Goal: Task Accomplishment & Management: Manage account settings

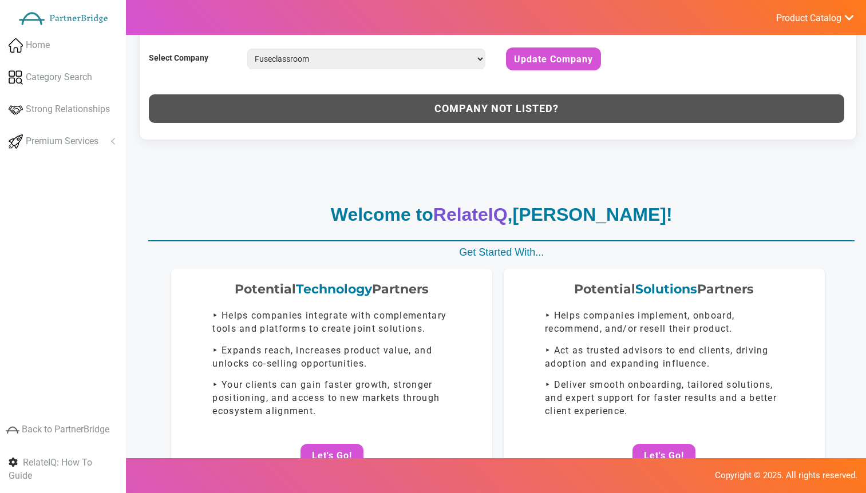
select select "Fuseclassroom"
click at [804, 15] on span "Product Catalog" at bounding box center [808, 18] width 65 height 11
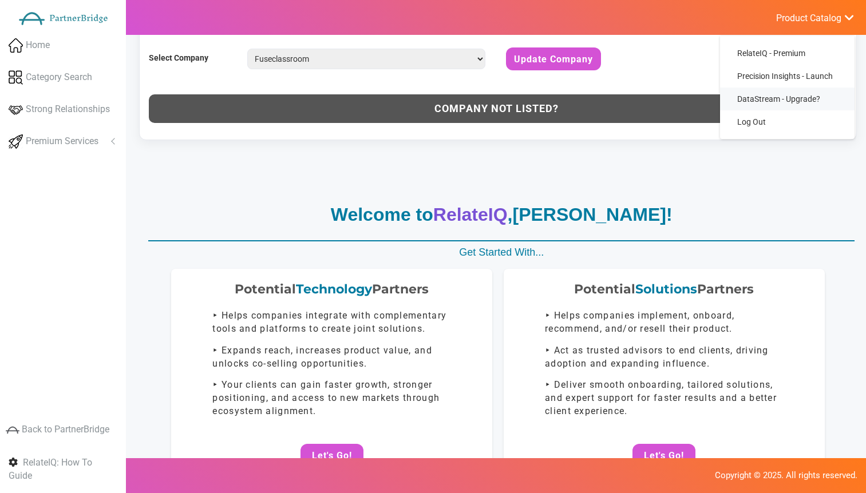
click at [780, 108] on link "DataStream - Upgrade?" at bounding box center [787, 99] width 134 height 23
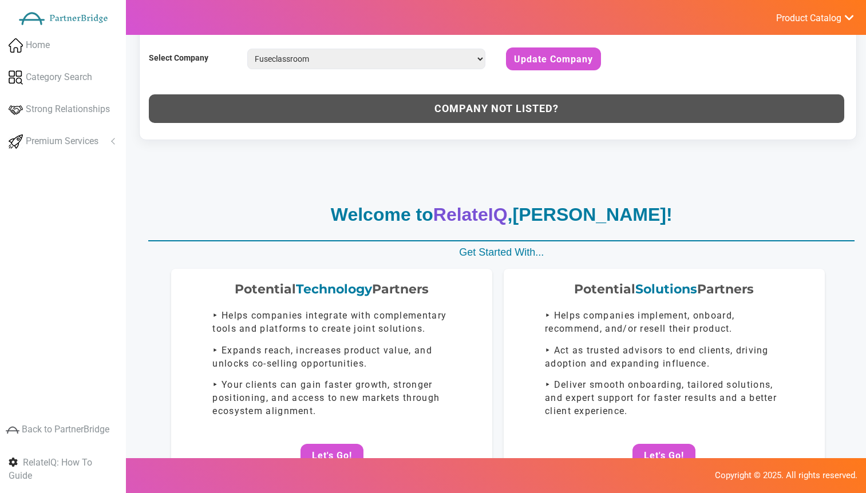
click at [811, 11] on link "Product Catalog" at bounding box center [808, 17] width 91 height 15
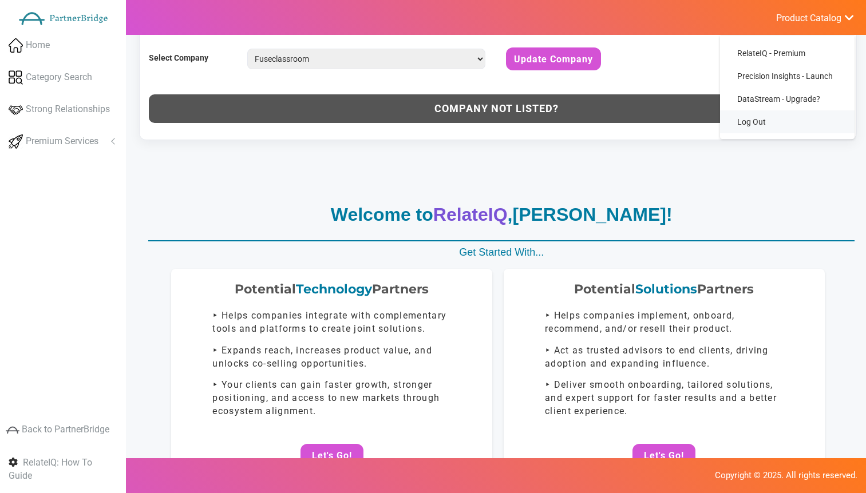
click at [779, 119] on link "Log Out" at bounding box center [787, 121] width 134 height 23
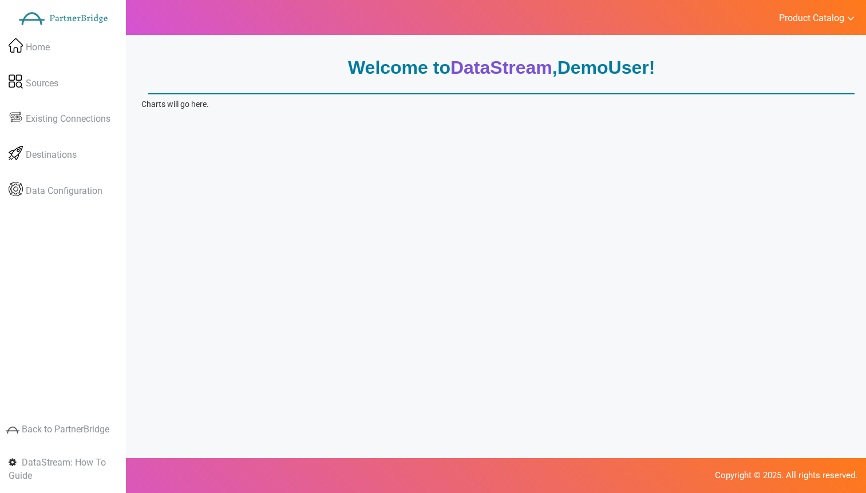
drag, startPoint x: 763, startPoint y: 10, endPoint x: 784, endPoint y: 21, distance: 23.3
click at [766, 11] on div "Product Catalog RelateIQ Precision Insights DataStream - Upgrade? Log Out" at bounding box center [489, 17] width 751 height 35
drag, startPoint x: 791, startPoint y: 22, endPoint x: 795, endPoint y: 42, distance: 20.5
click at [791, 23] on span "Product Catalog" at bounding box center [811, 18] width 65 height 11
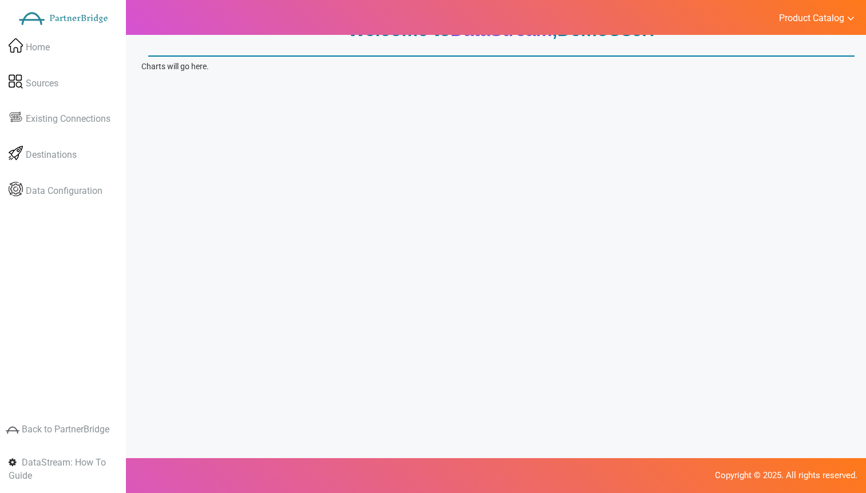
click at [826, 16] on span "Product Catalog" at bounding box center [811, 18] width 65 height 11
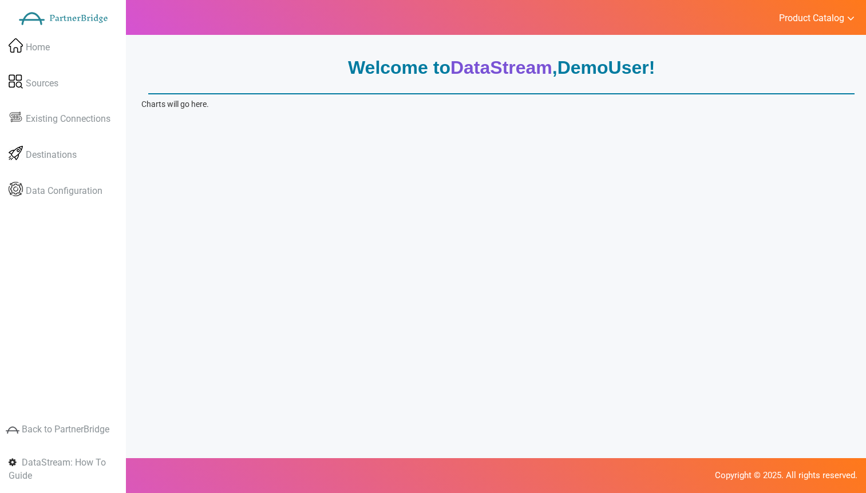
scroll to position [38, 0]
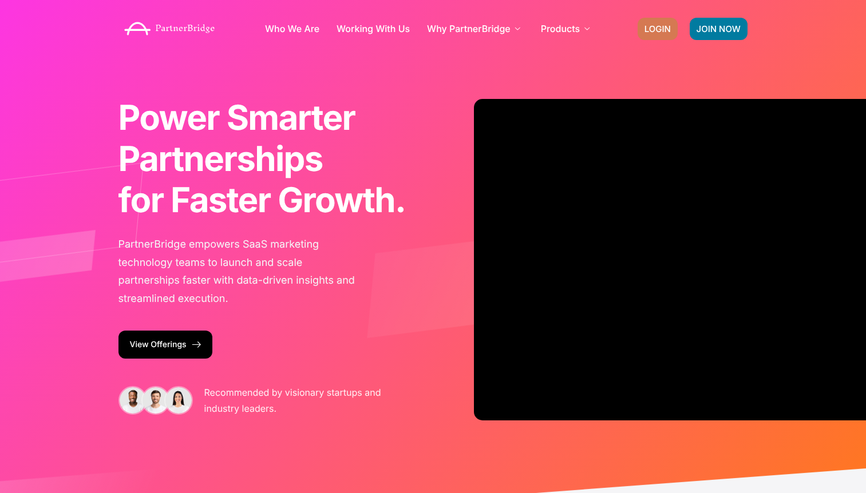
click at [655, 29] on span "LOGIN" at bounding box center [657, 29] width 26 height 9
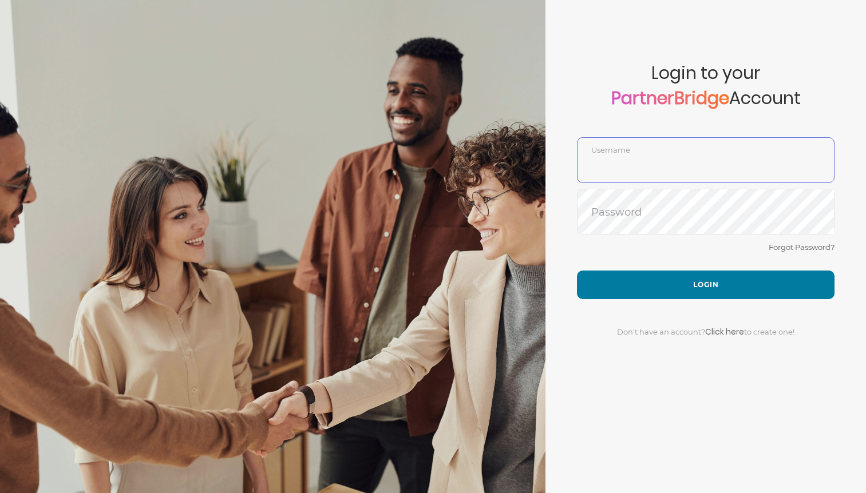
type input "DemoUser"
click at [664, 249] on div "Forgot Password?" at bounding box center [705, 255] width 257 height 30
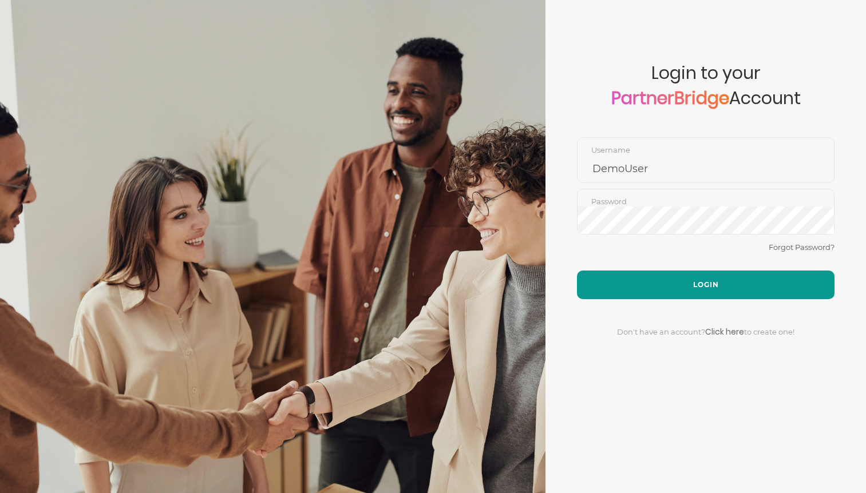
click at [669, 279] on button "Login" at bounding box center [705, 285] width 257 height 29
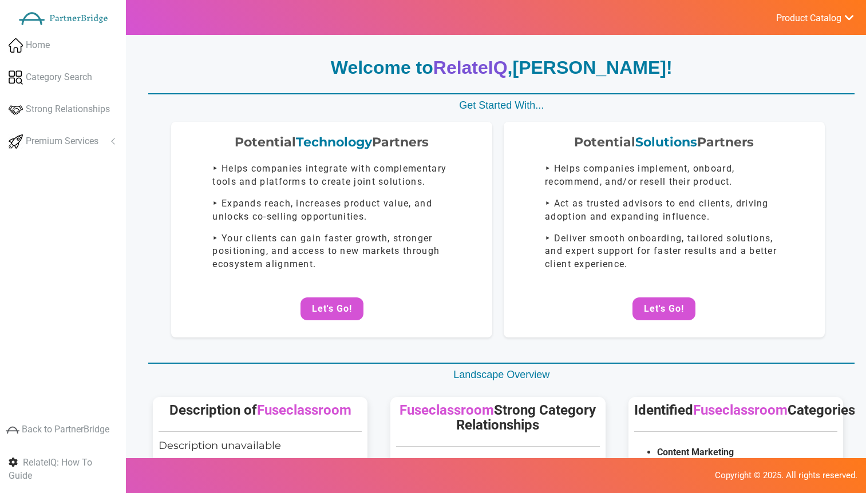
click at [490, 120] on div "Welcome to RelateIQ , Jon Mead ! Get Started With... Potential Technology Partn…" at bounding box center [497, 501] width 713 height 893
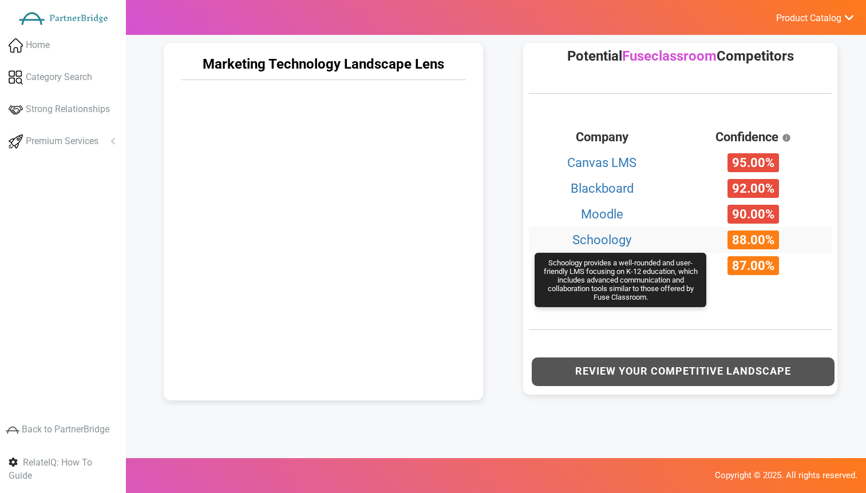
scroll to position [520, 0]
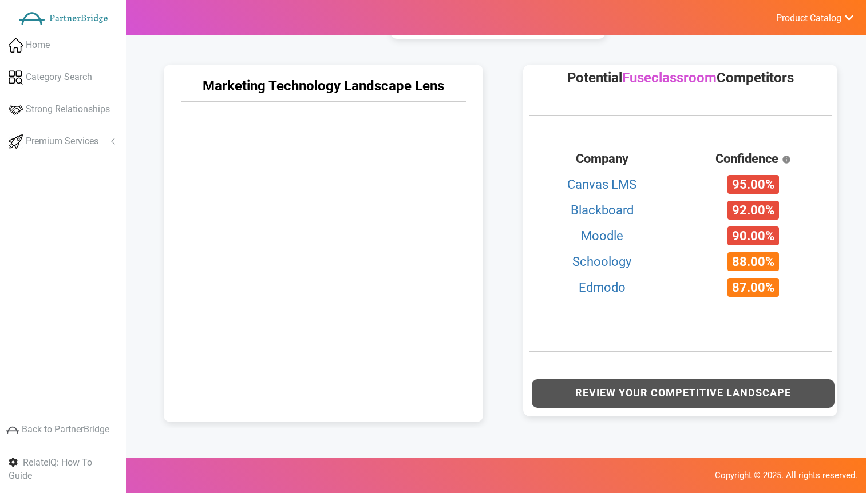
click at [506, 267] on div "Potential Fuseclassroom Competitors Company Confidence Canvas LMS 95.00% Blackb…" at bounding box center [683, 240] width 360 height 375
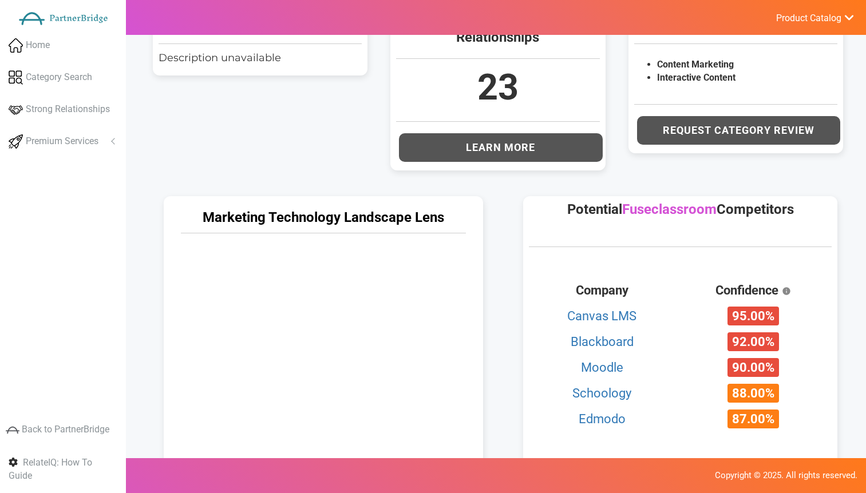
scroll to position [390, 0]
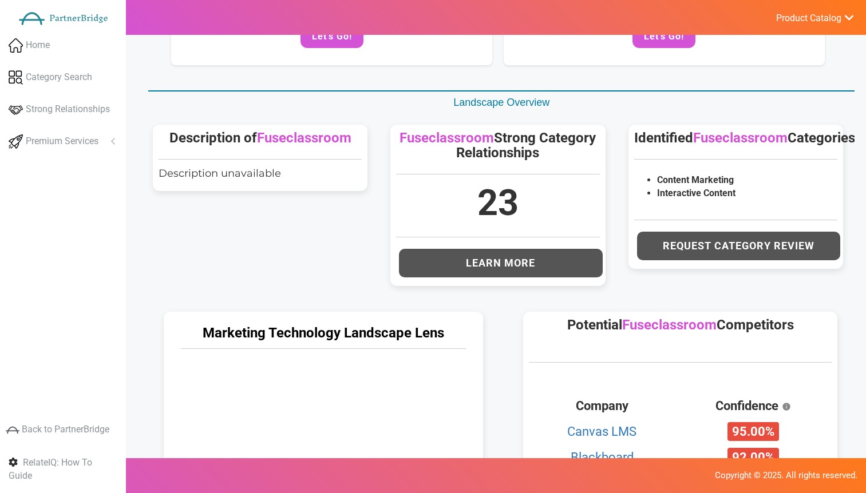
scroll to position [268, 0]
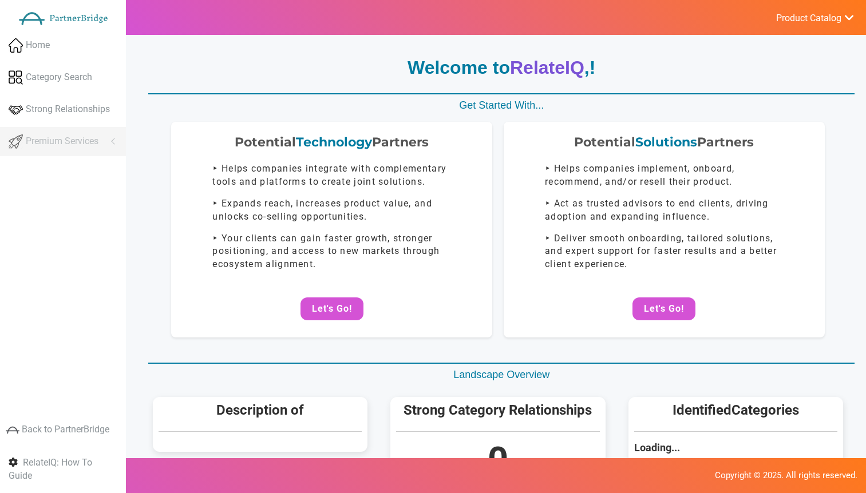
scroll to position [268, 0]
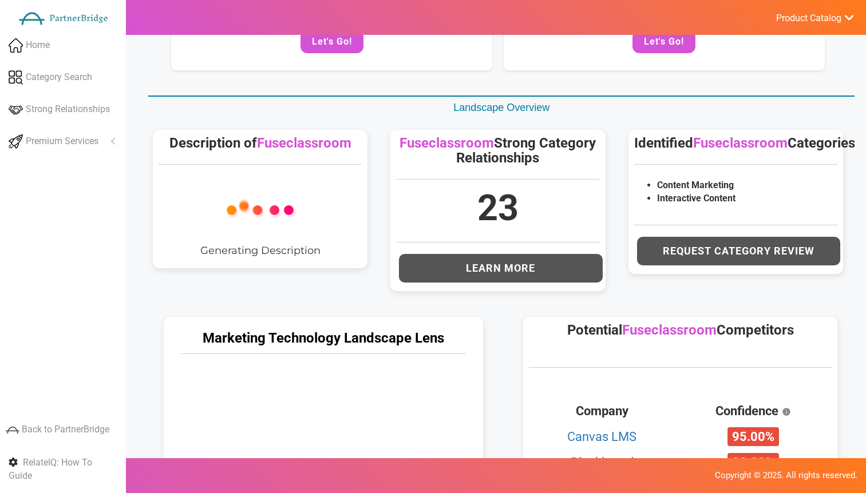
click at [824, 23] on span "Product Catalog" at bounding box center [808, 18] width 65 height 11
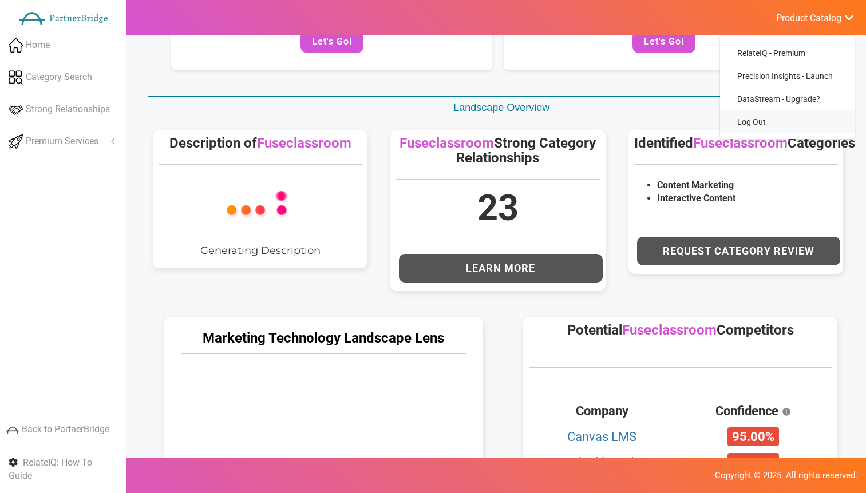
click at [740, 122] on link "Log Out" at bounding box center [787, 121] width 134 height 23
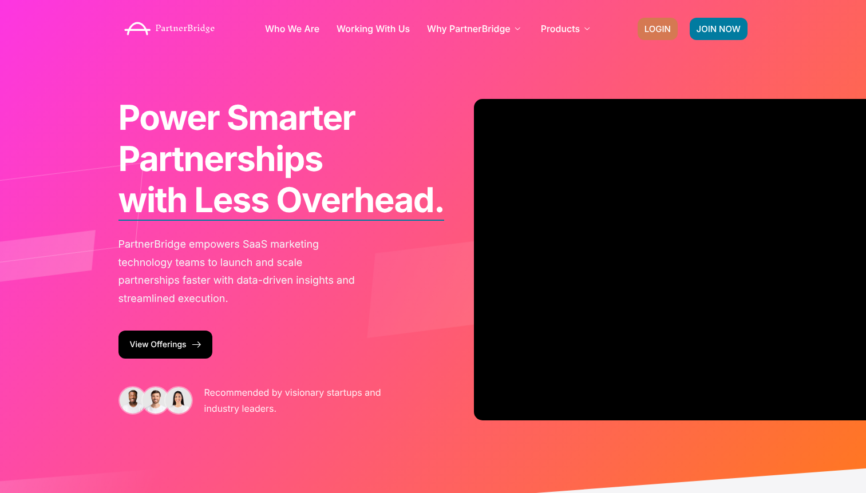
click at [649, 27] on span "LOGIN" at bounding box center [657, 29] width 26 height 9
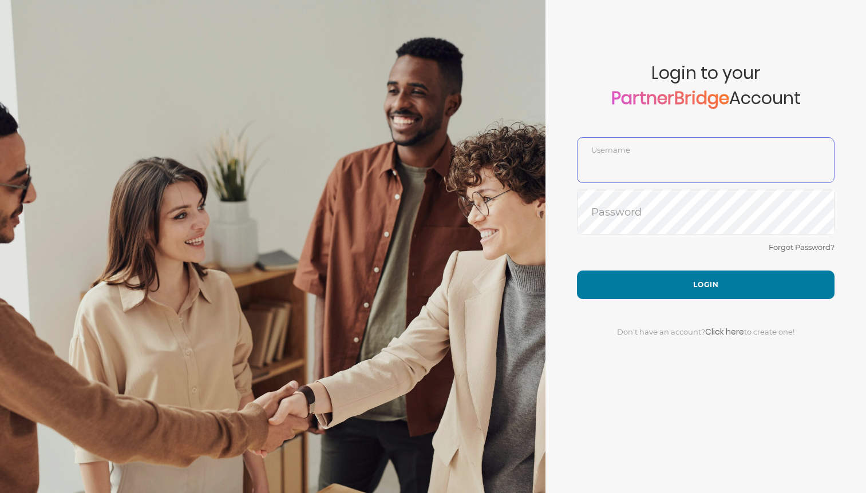
type input "DemoUser"
click at [668, 263] on div "Forgot Password?" at bounding box center [705, 255] width 257 height 30
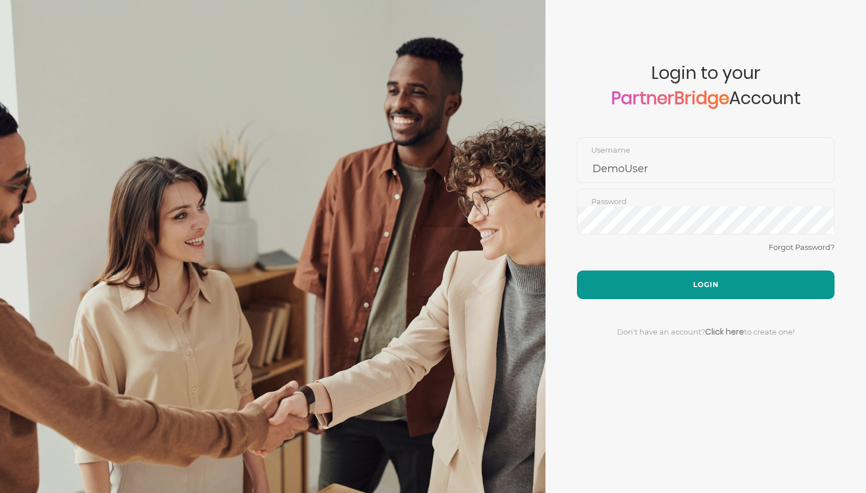
click at [673, 275] on button "Login" at bounding box center [705, 285] width 257 height 29
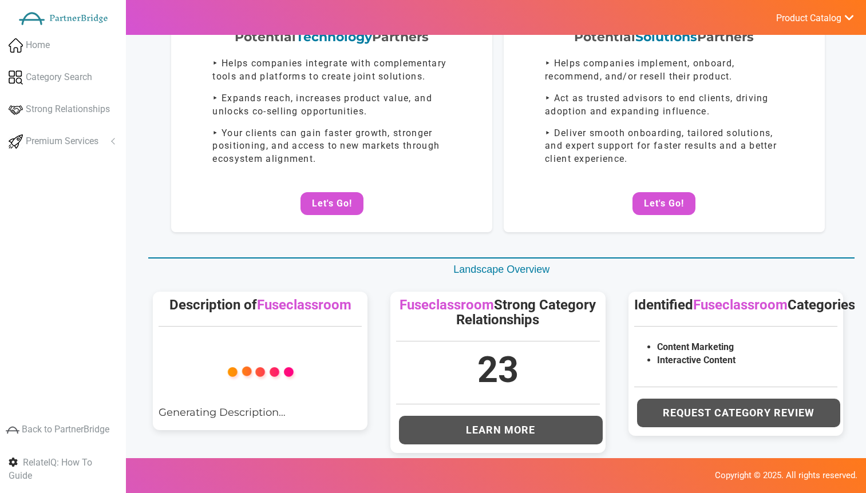
scroll to position [165, 0]
